Goal: Find specific page/section

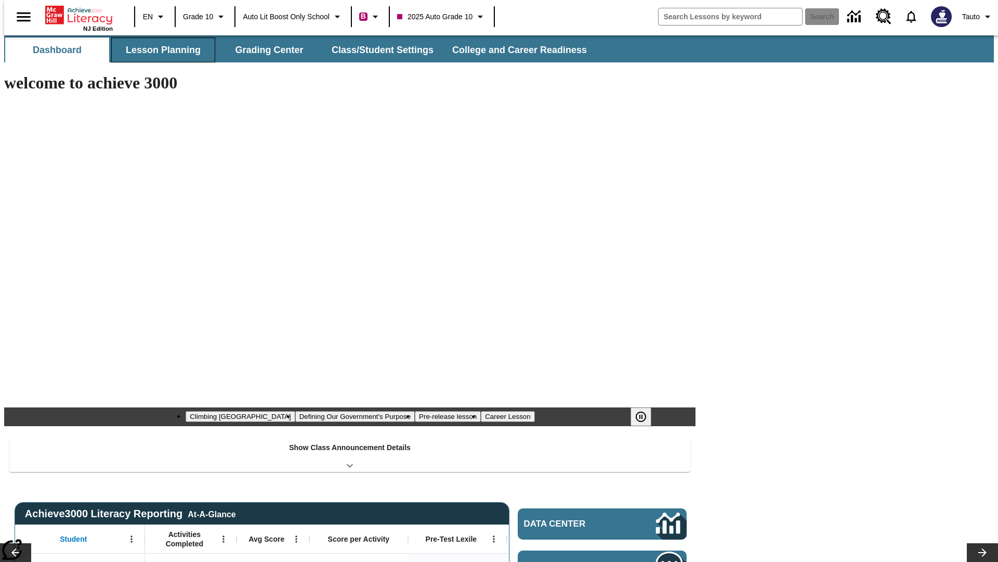
click at [159, 50] on button "Lesson Planning" at bounding box center [163, 49] width 104 height 25
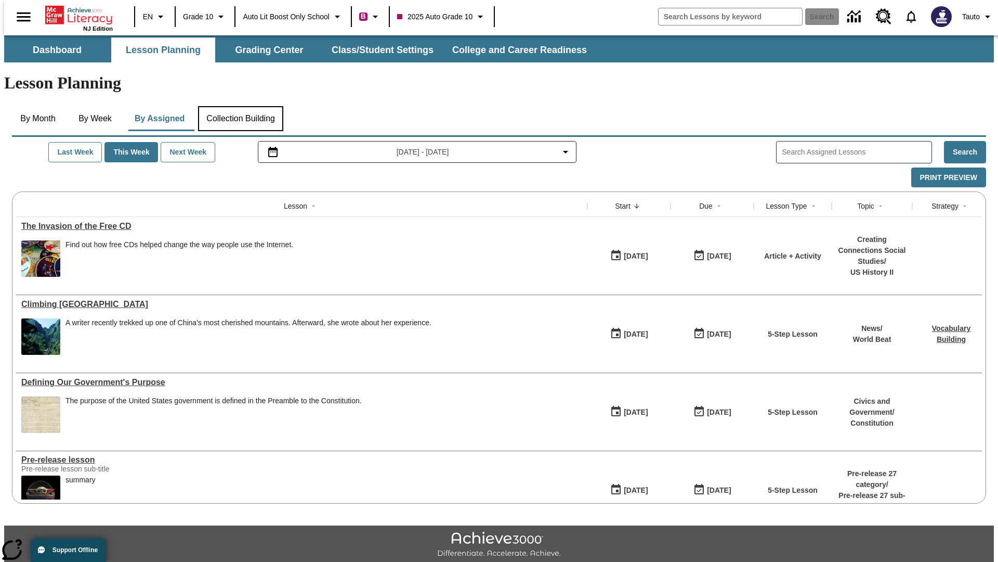
click at [240, 106] on button "Collection Building" at bounding box center [240, 118] width 85 height 25
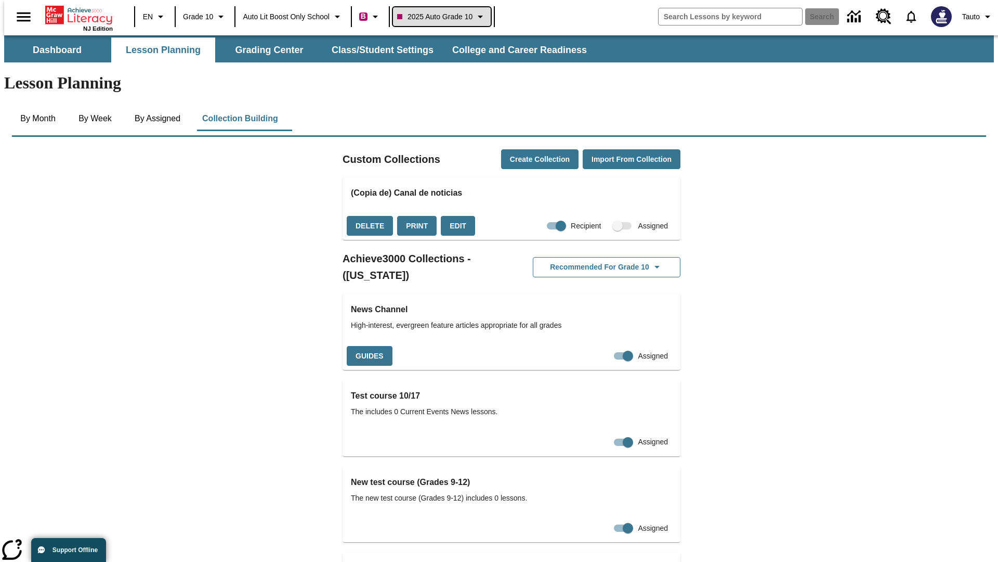
click at [445, 17] on span "2025 Auto Grade 10" at bounding box center [434, 16] width 75 height 11
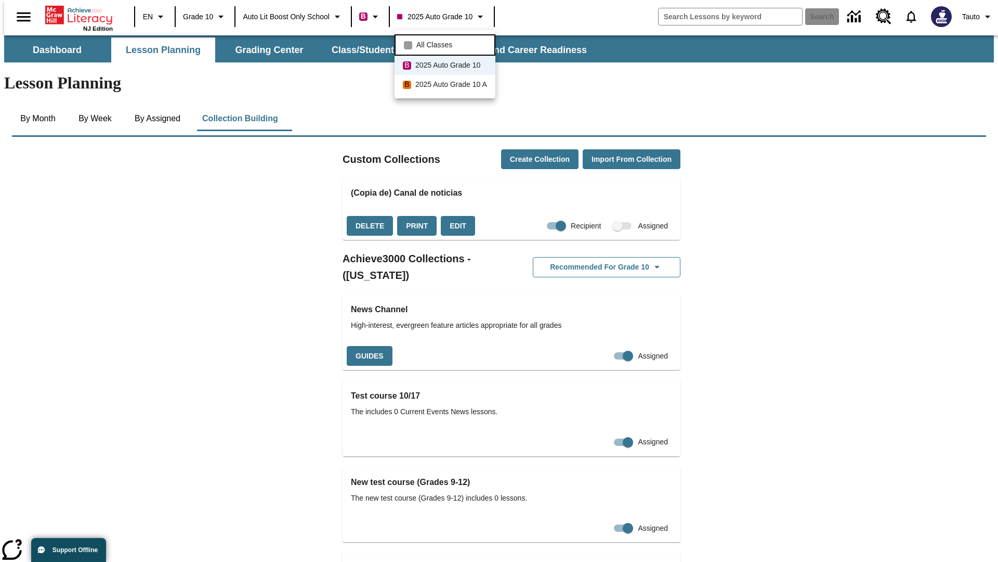
click at [447, 44] on span "All Classes" at bounding box center [434, 45] width 36 height 11
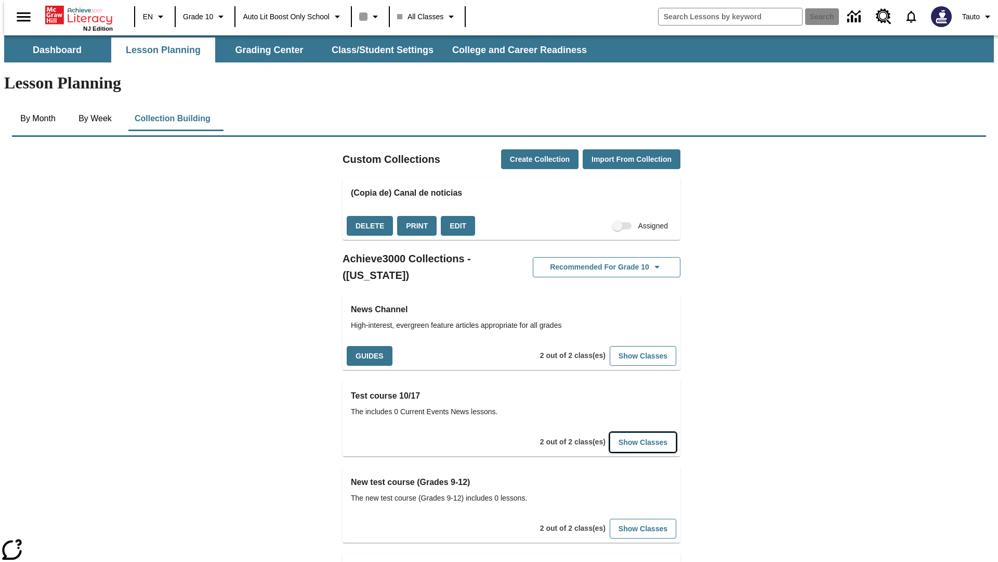
click at [627, 432] on button "Show Classes" at bounding box center [643, 442] width 67 height 20
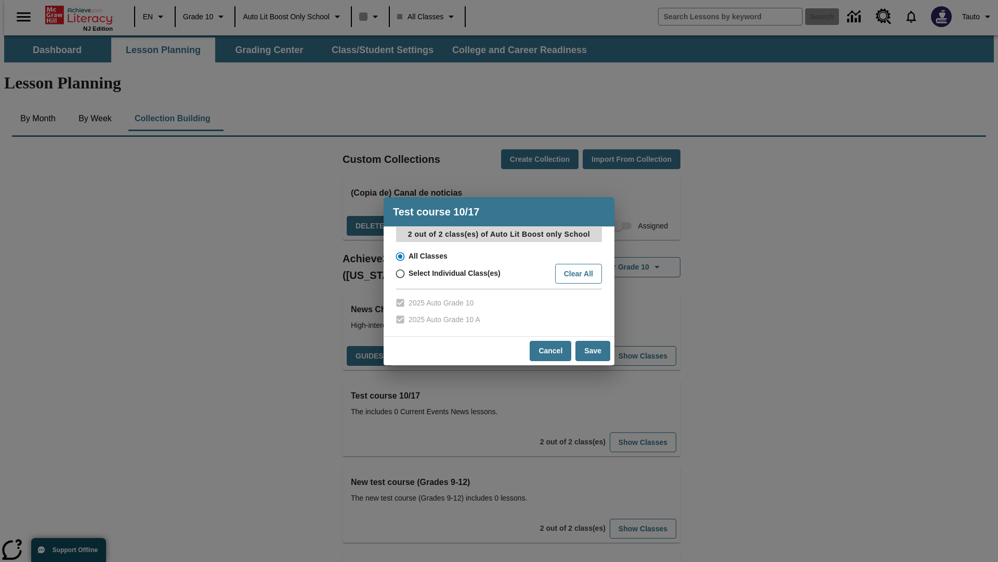
click at [399, 256] on input "All Classes" at bounding box center [399, 256] width 18 height 15
click at [551, 350] on button "Cancel" at bounding box center [551, 351] width 42 height 20
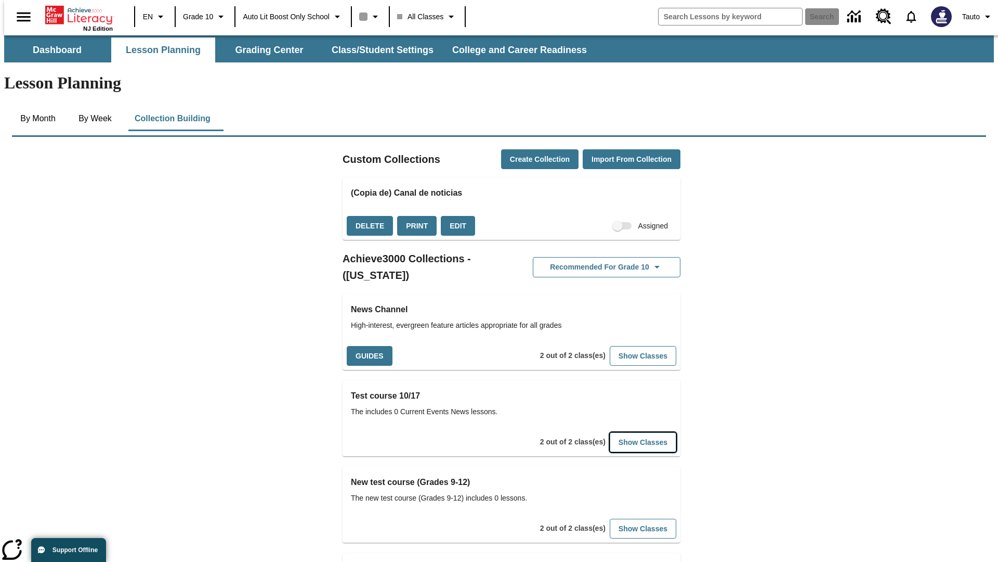
click at [627, 432] on button "Show Classes" at bounding box center [643, 442] width 67 height 20
